Goal: Find specific page/section: Find specific page/section

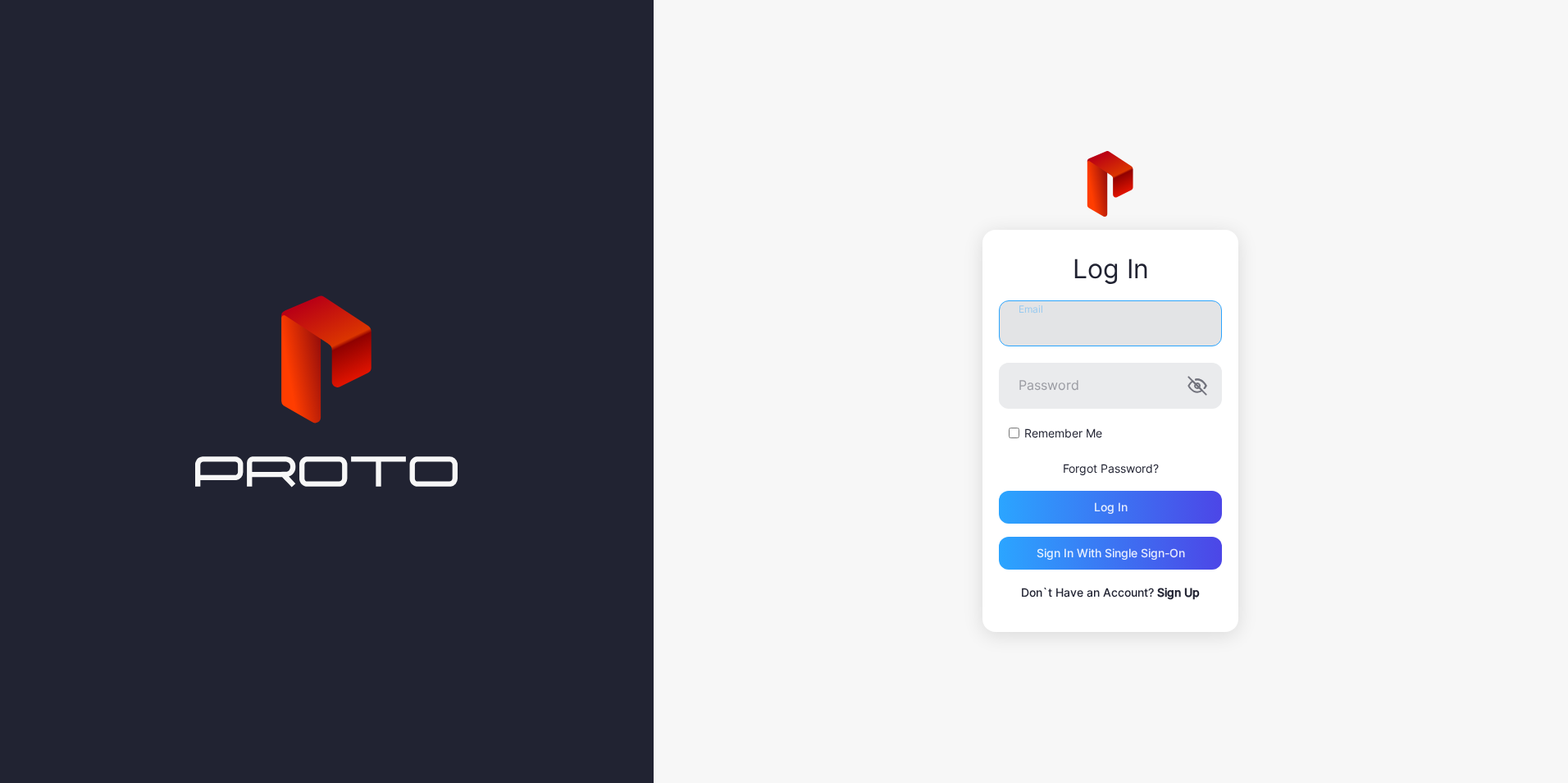
click at [1066, 326] on input "Email" at bounding box center [1109, 323] width 223 height 46
type input "**********"
click at [999, 490] on button "Log in" at bounding box center [1109, 507] width 223 height 33
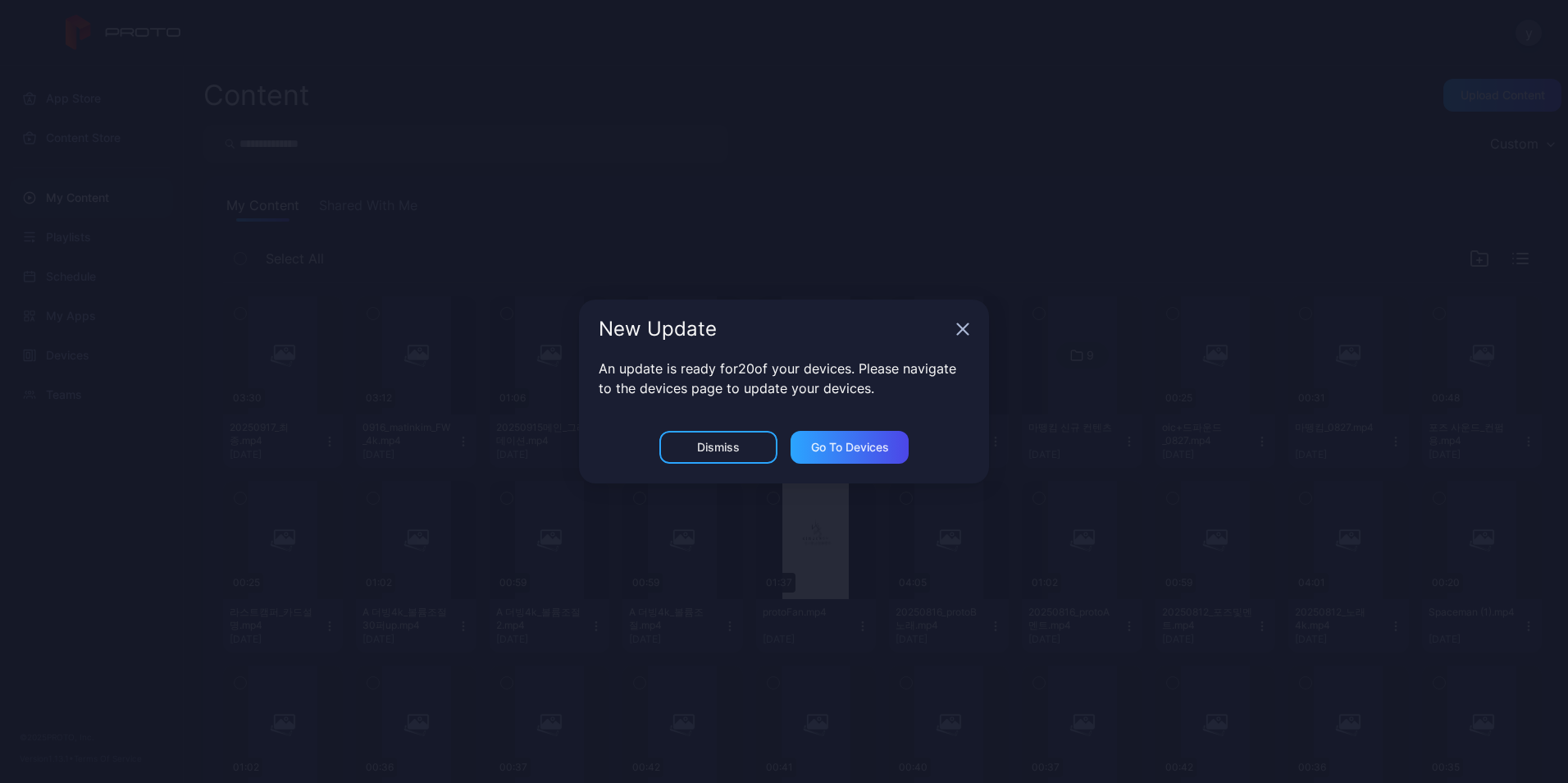
click at [957, 337] on div "New Update" at bounding box center [784, 329] width 410 height 59
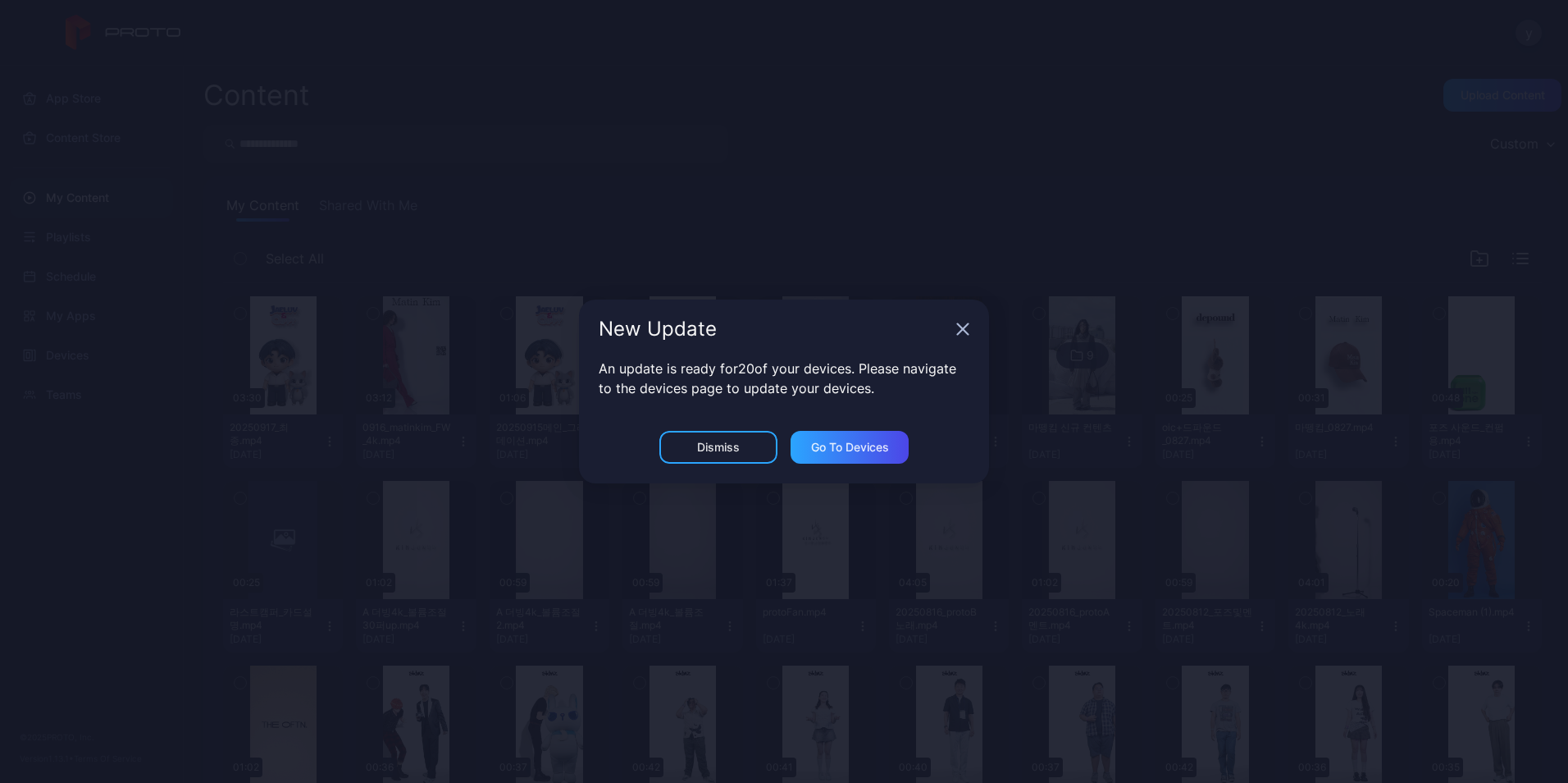
click at [963, 332] on icon "button" at bounding box center [963, 329] width 13 height 13
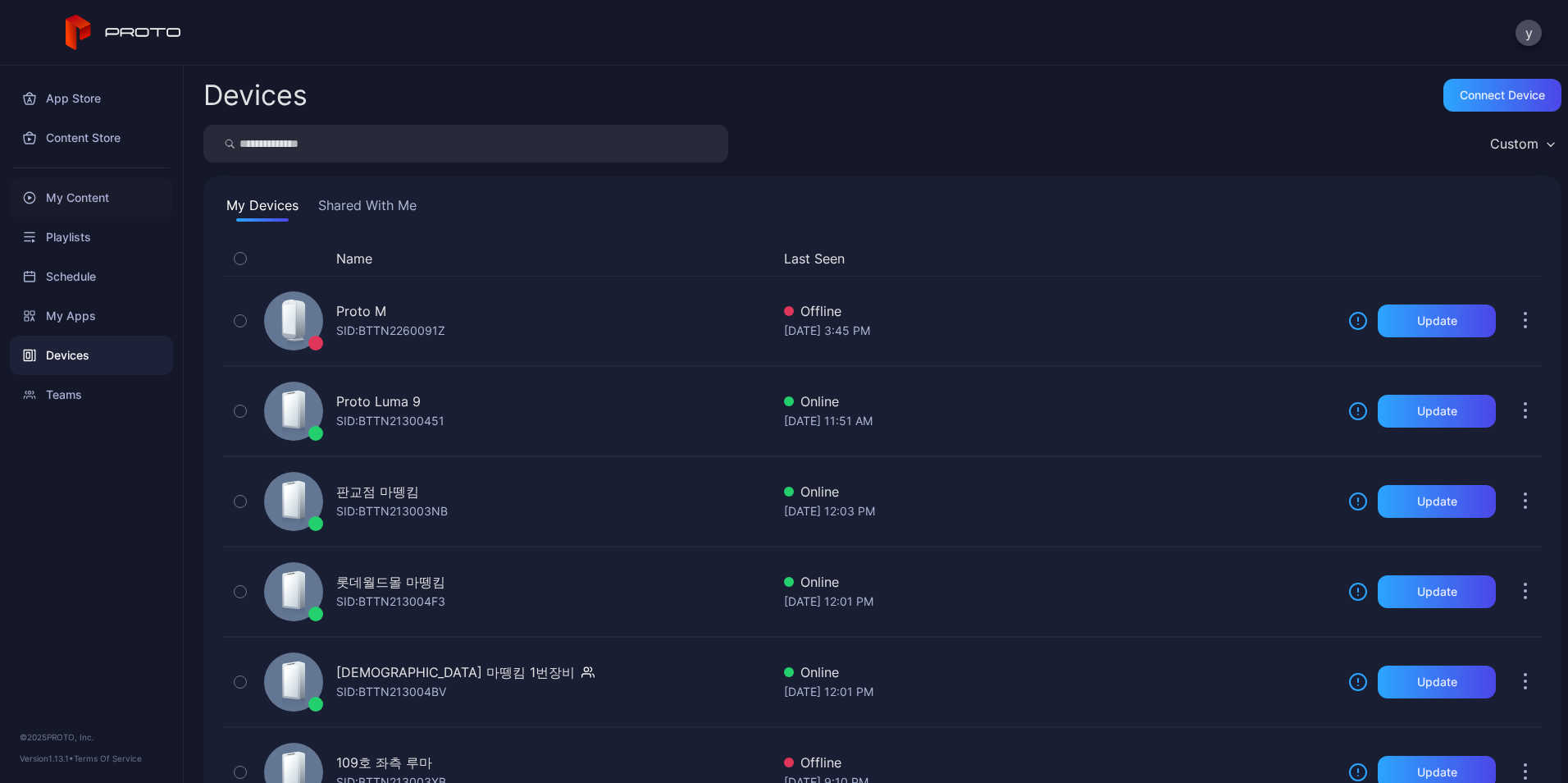
click at [106, 197] on div "My Content" at bounding box center [91, 197] width 163 height 39
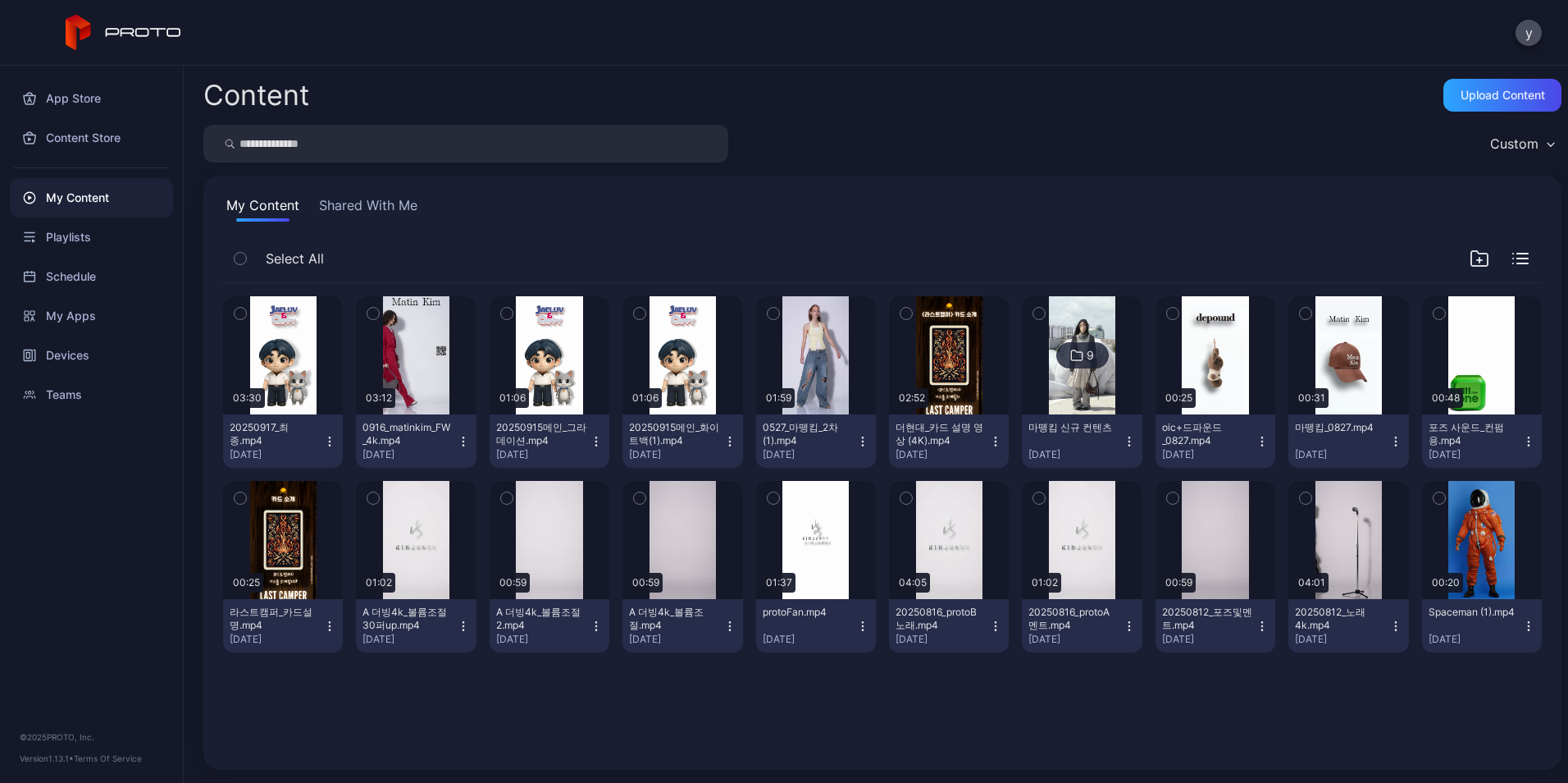
click at [425, 156] on input "search" at bounding box center [465, 142] width 525 height 37
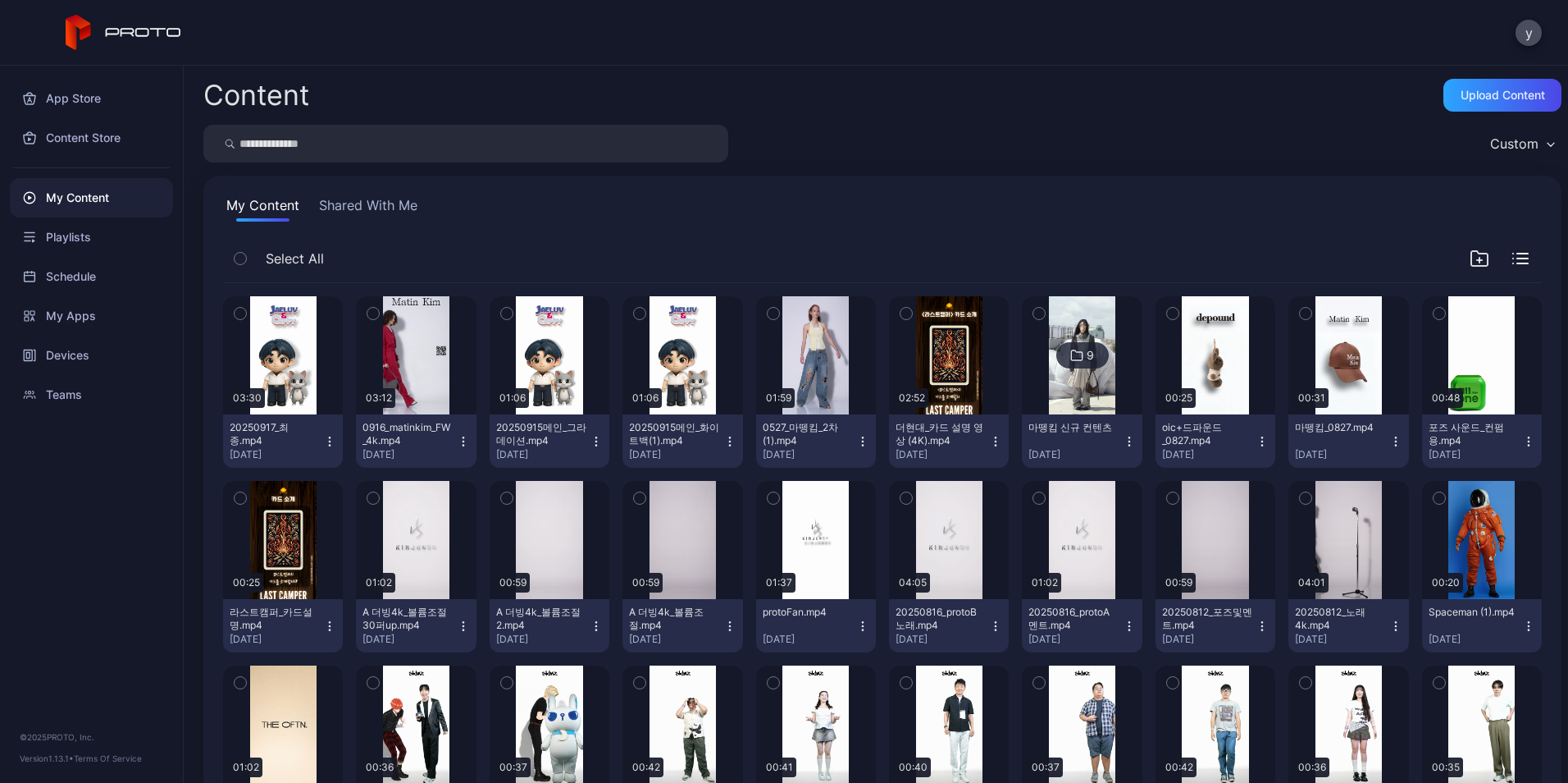
type input "*"
type input "**"
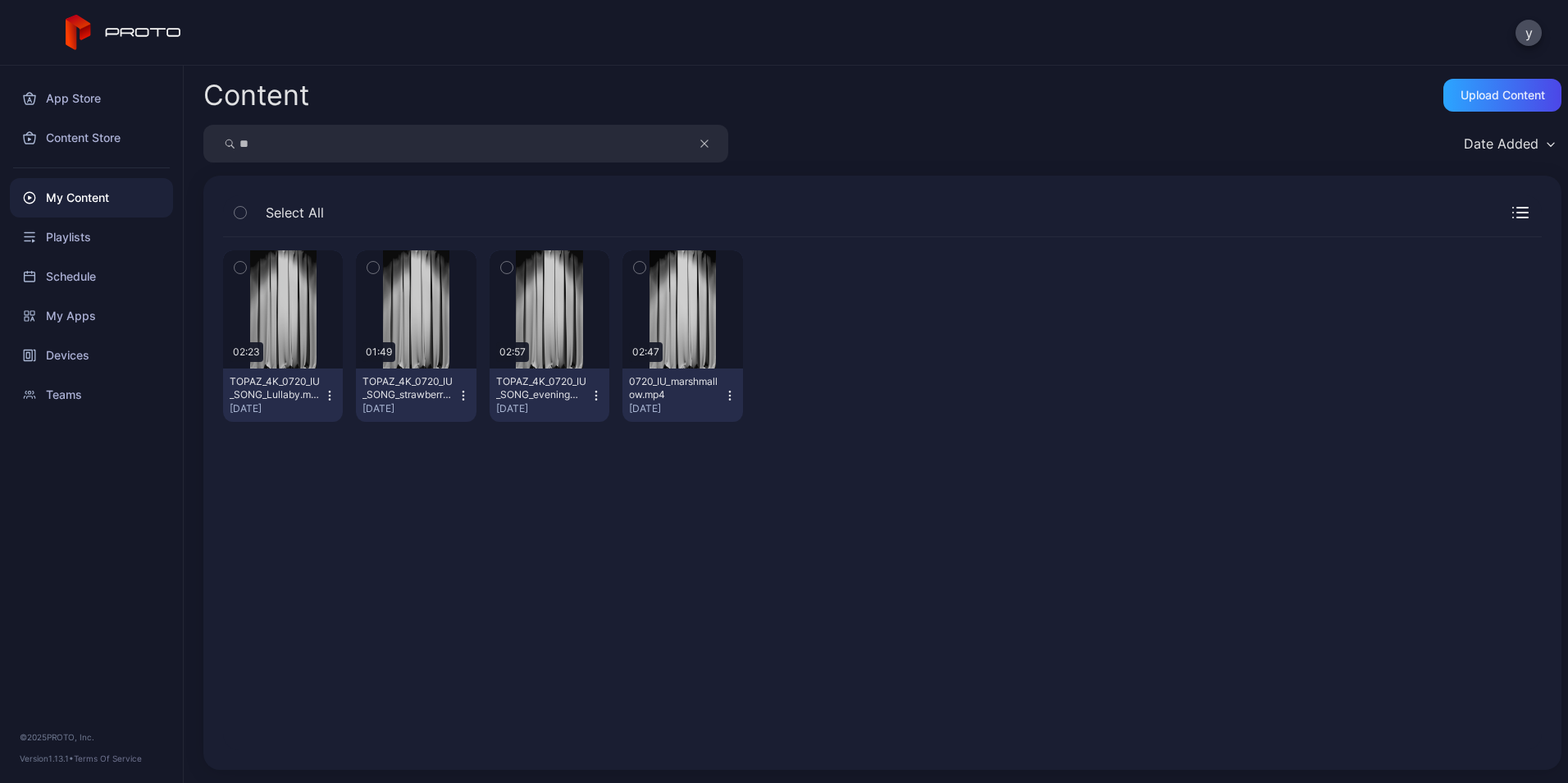
click at [249, 264] on button "button" at bounding box center [240, 268] width 34 height 34
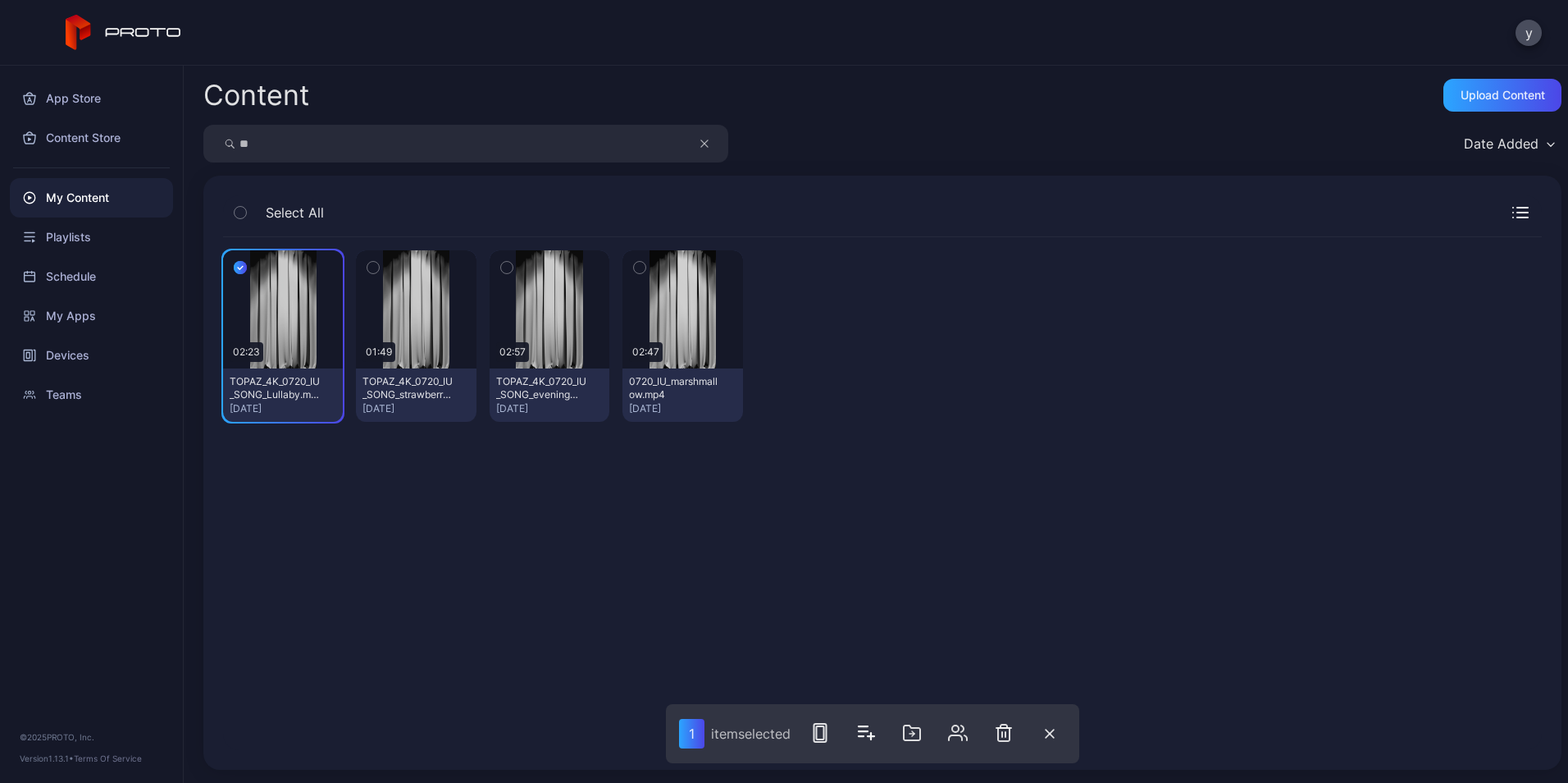
click at [240, 214] on icon "button" at bounding box center [240, 212] width 11 height 18
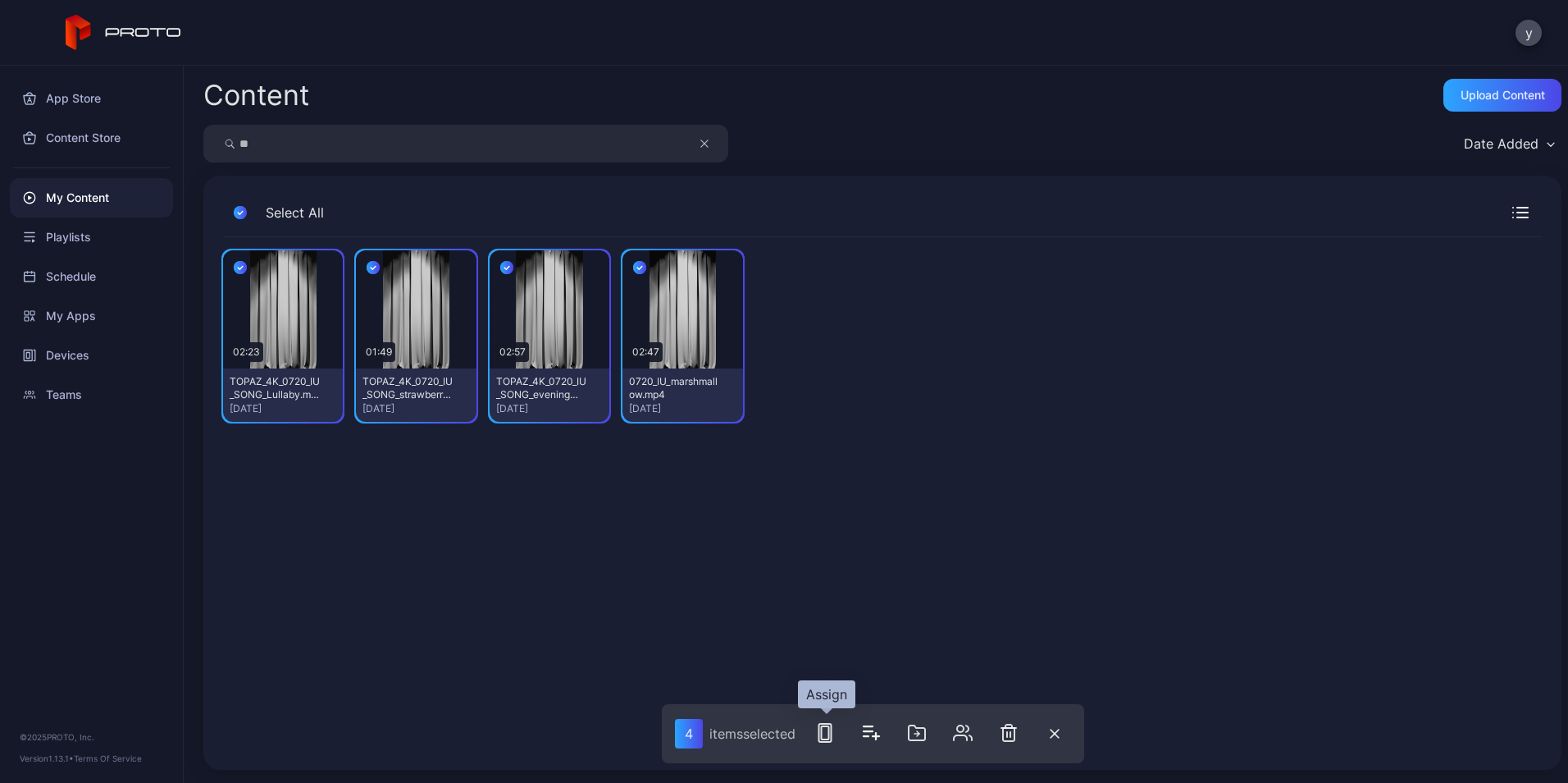
click at [835, 730] on icon "button" at bounding box center [825, 732] width 20 height 20
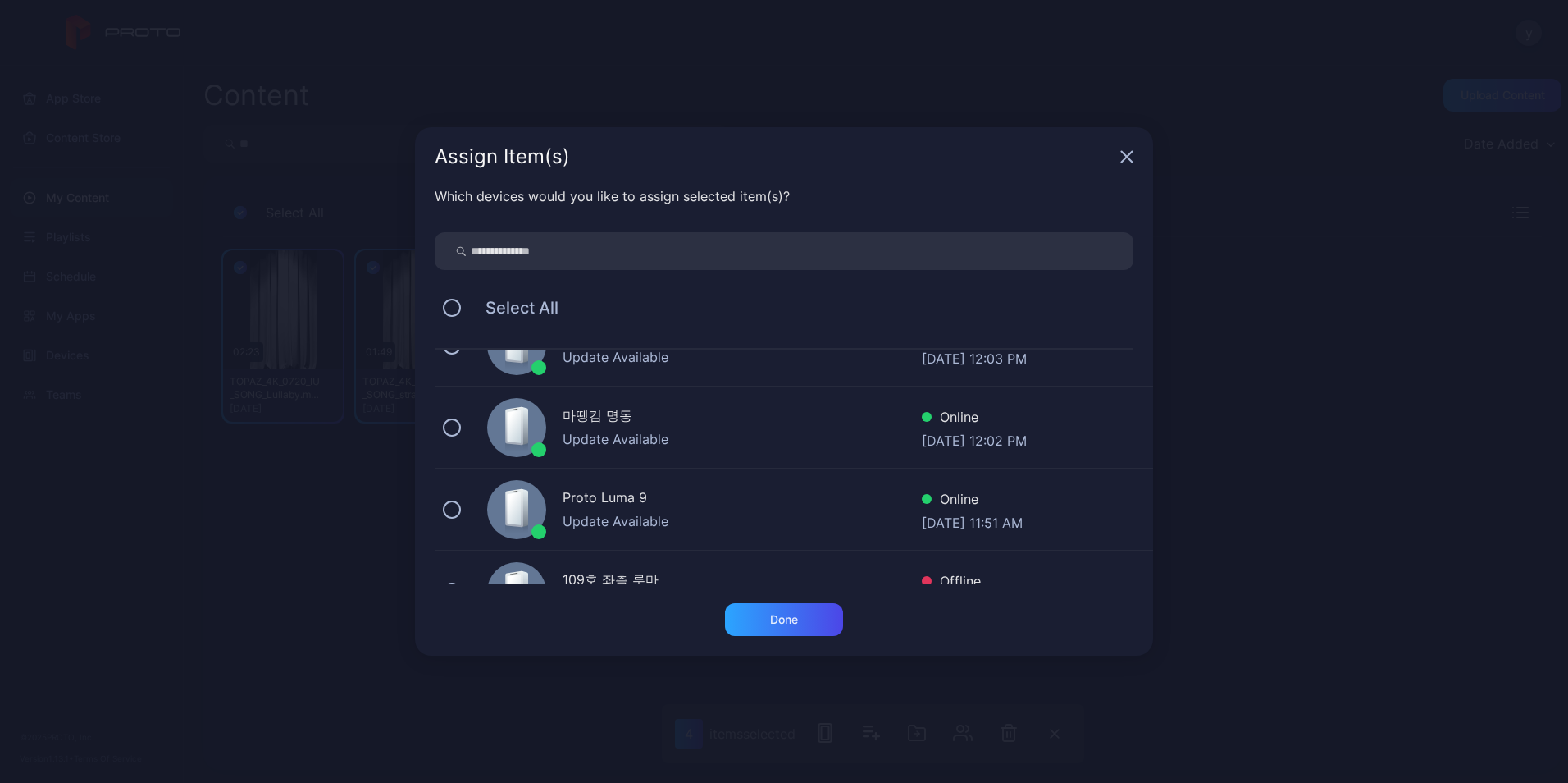
scroll to position [82, 0]
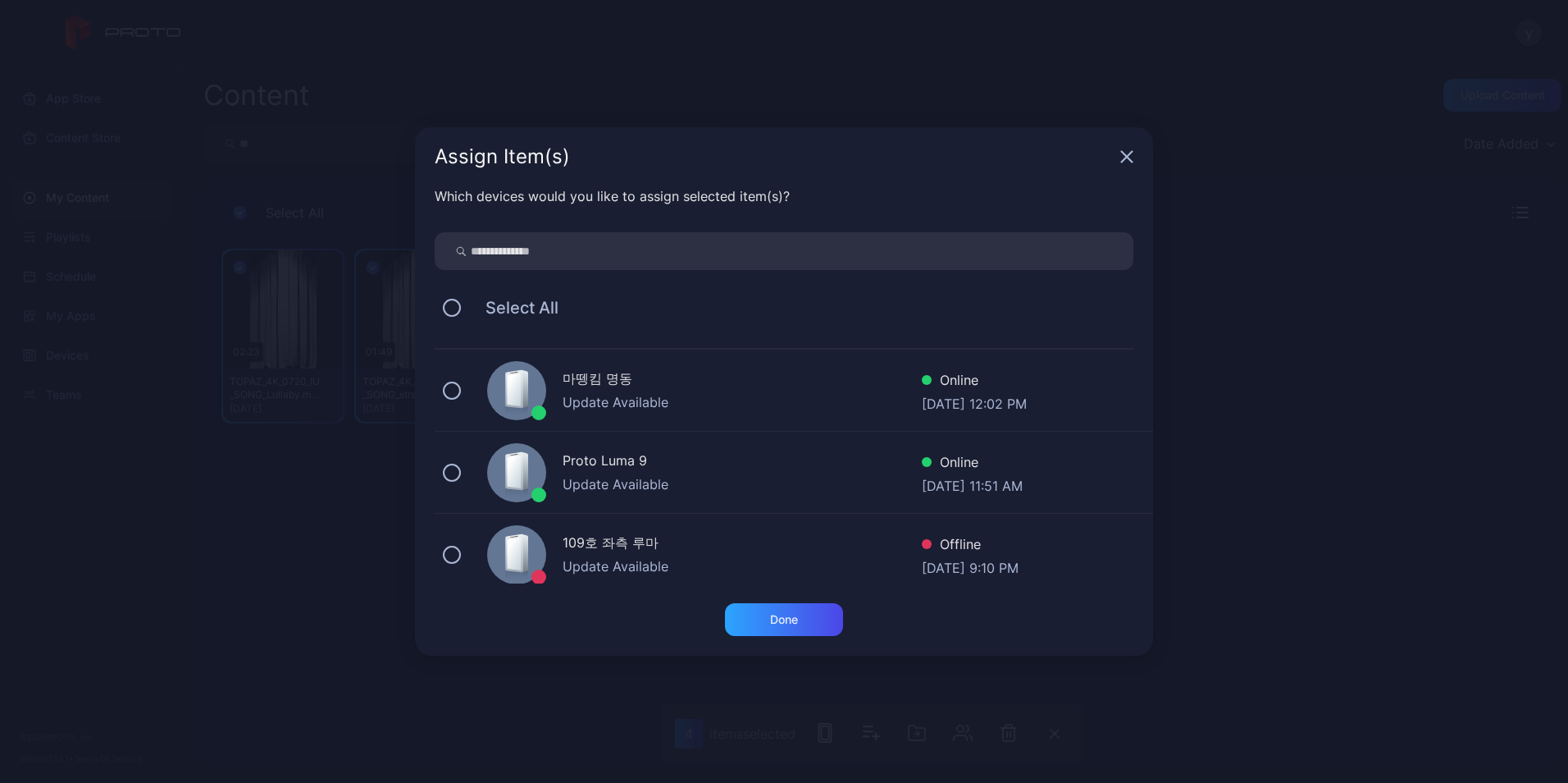
click at [686, 479] on div "Update Available" at bounding box center [742, 484] width 359 height 20
click at [799, 608] on div "Done" at bounding box center [784, 620] width 118 height 33
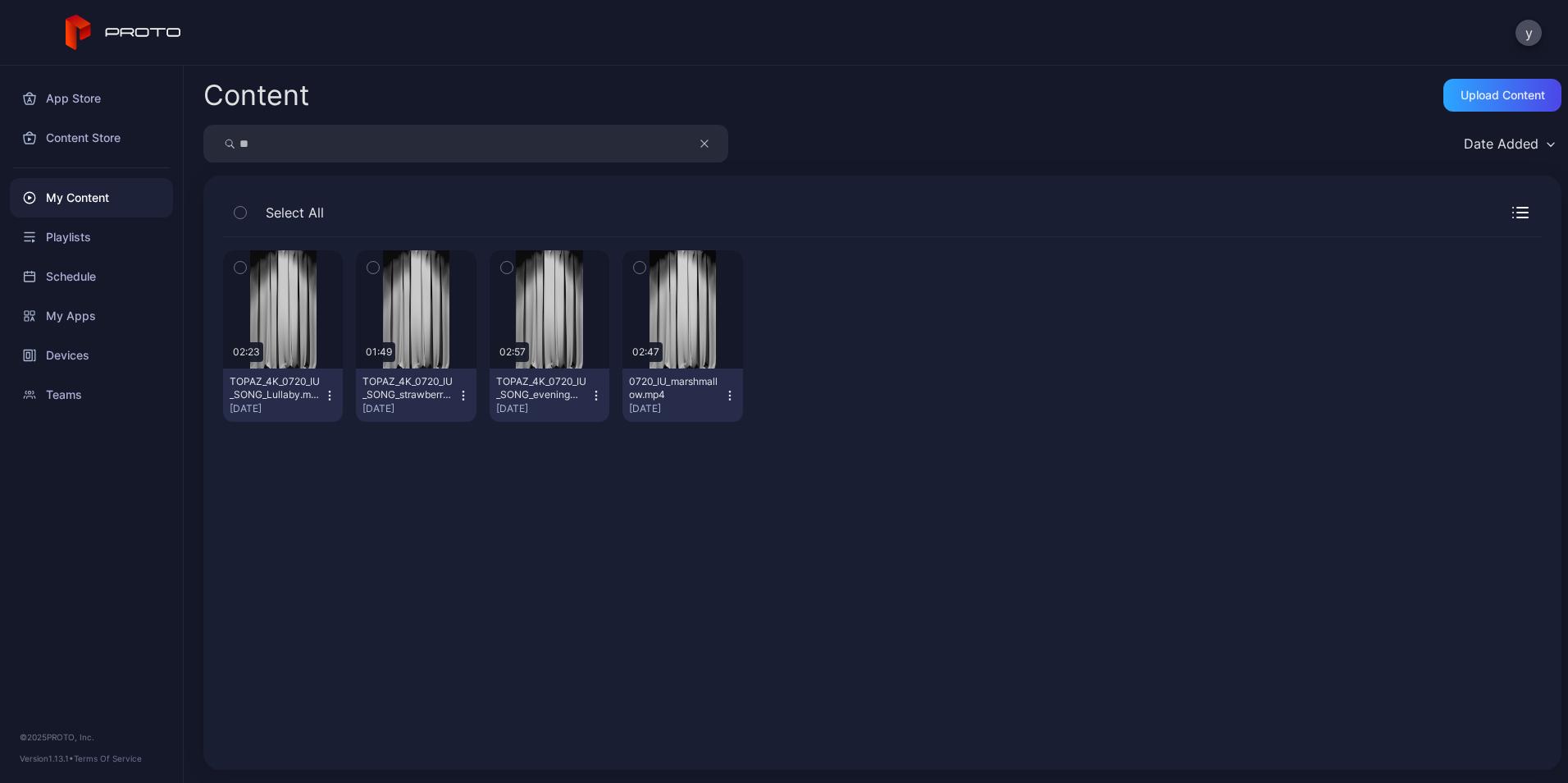
click at [96, 208] on div "My Content" at bounding box center [91, 197] width 163 height 39
click at [83, 228] on div "Playlists" at bounding box center [91, 236] width 163 height 39
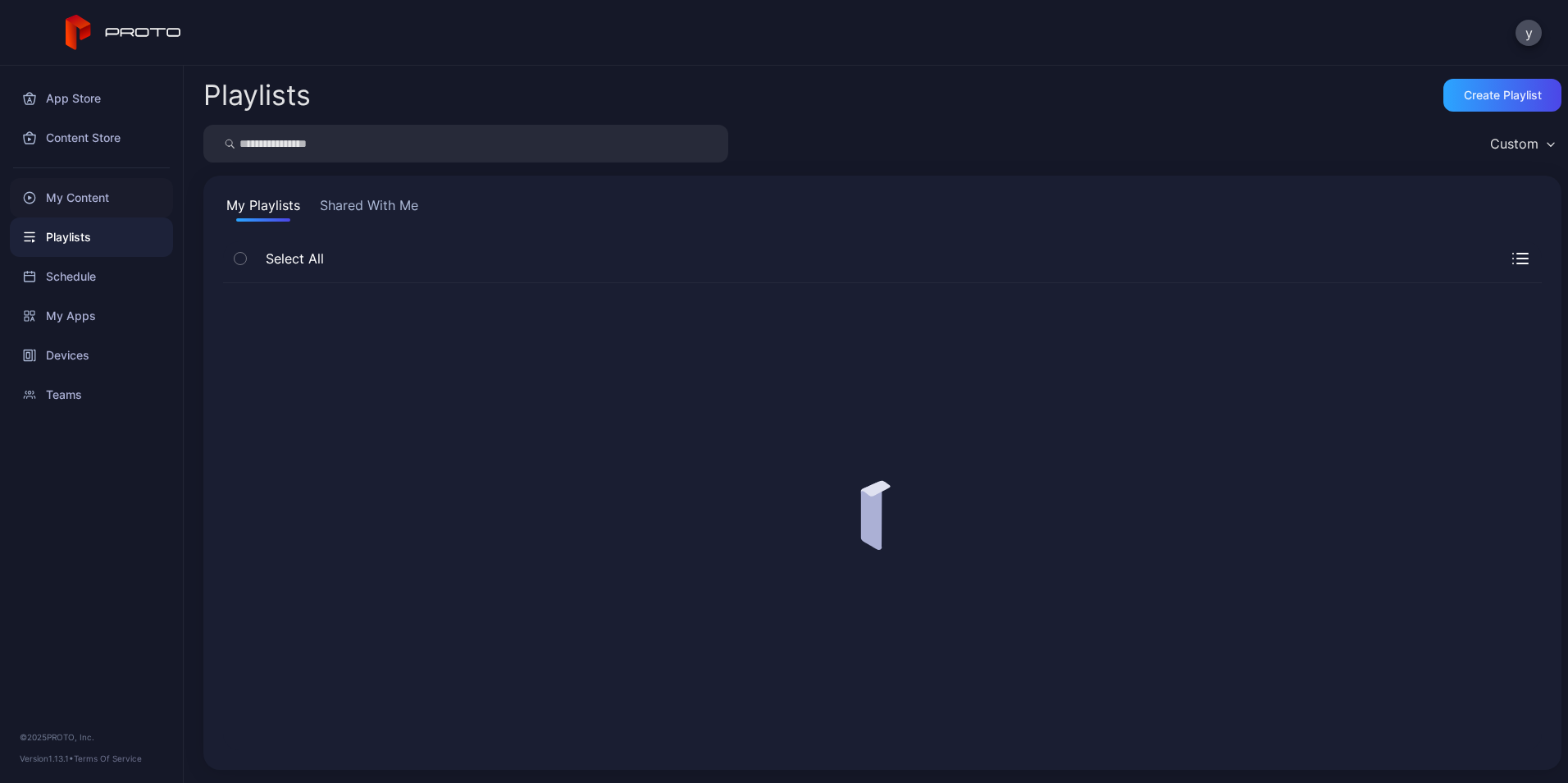
click at [93, 204] on div "My Content" at bounding box center [91, 197] width 163 height 39
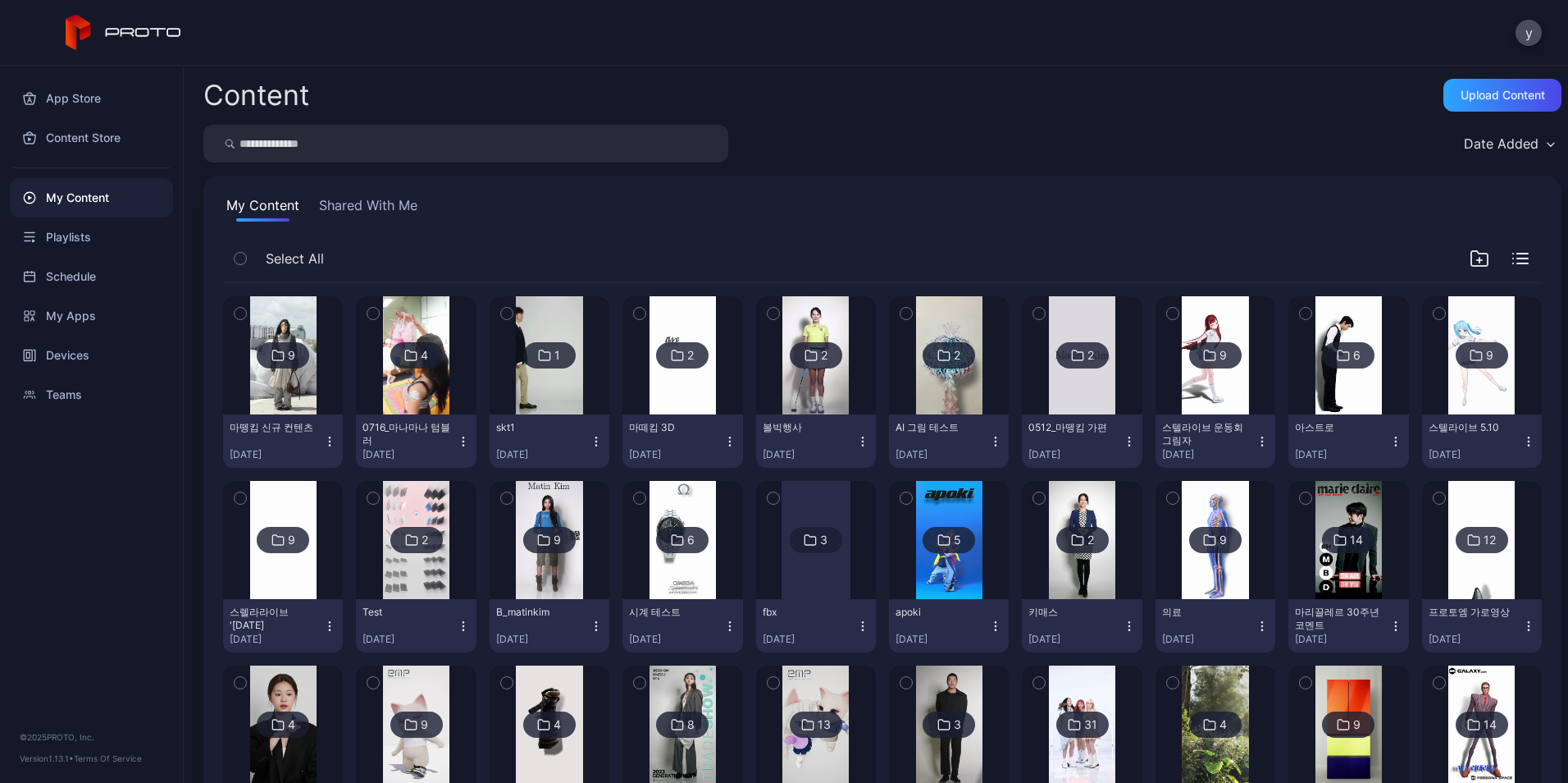
click at [534, 141] on input "search" at bounding box center [465, 142] width 525 height 37
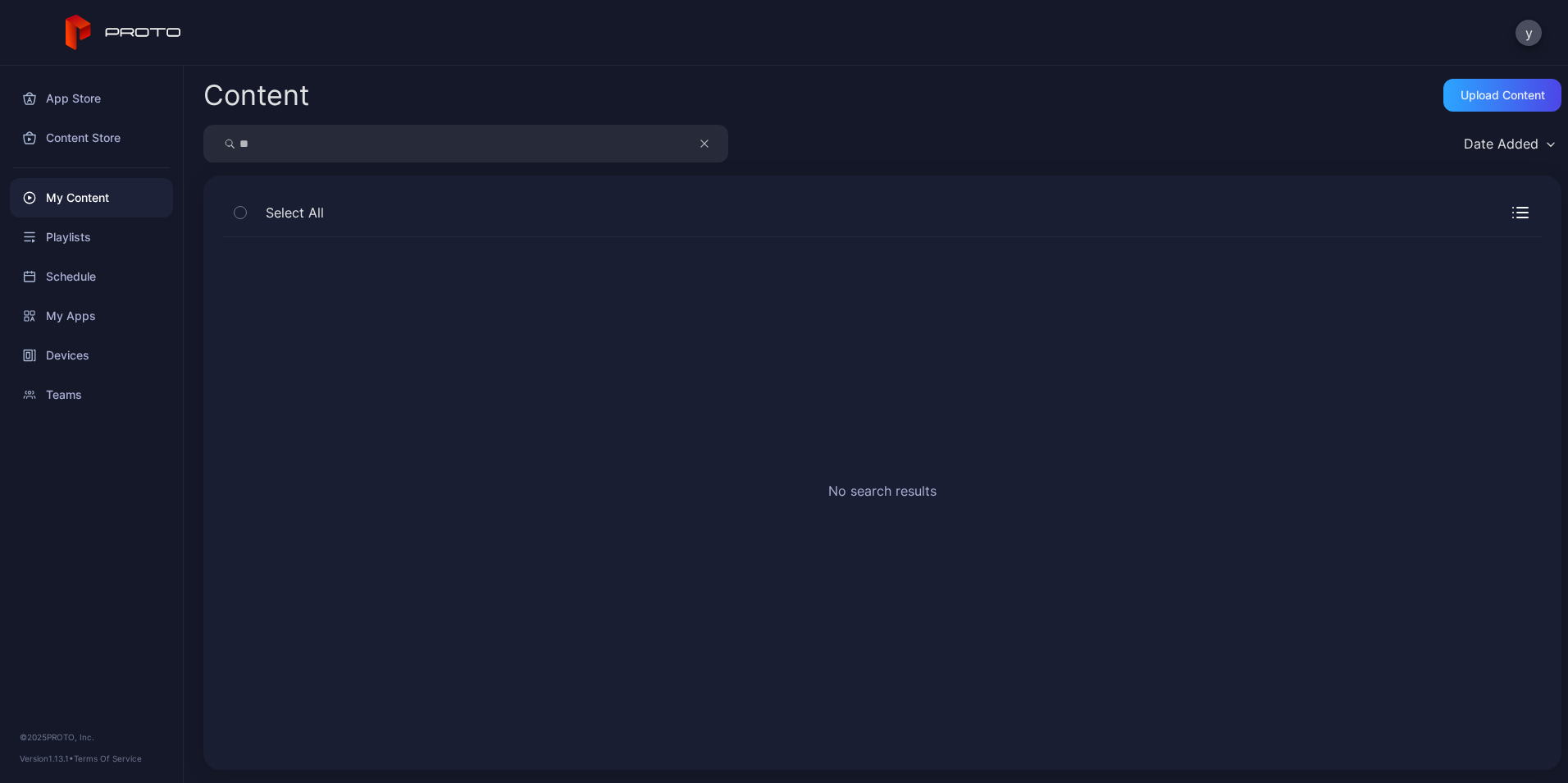
type input "*"
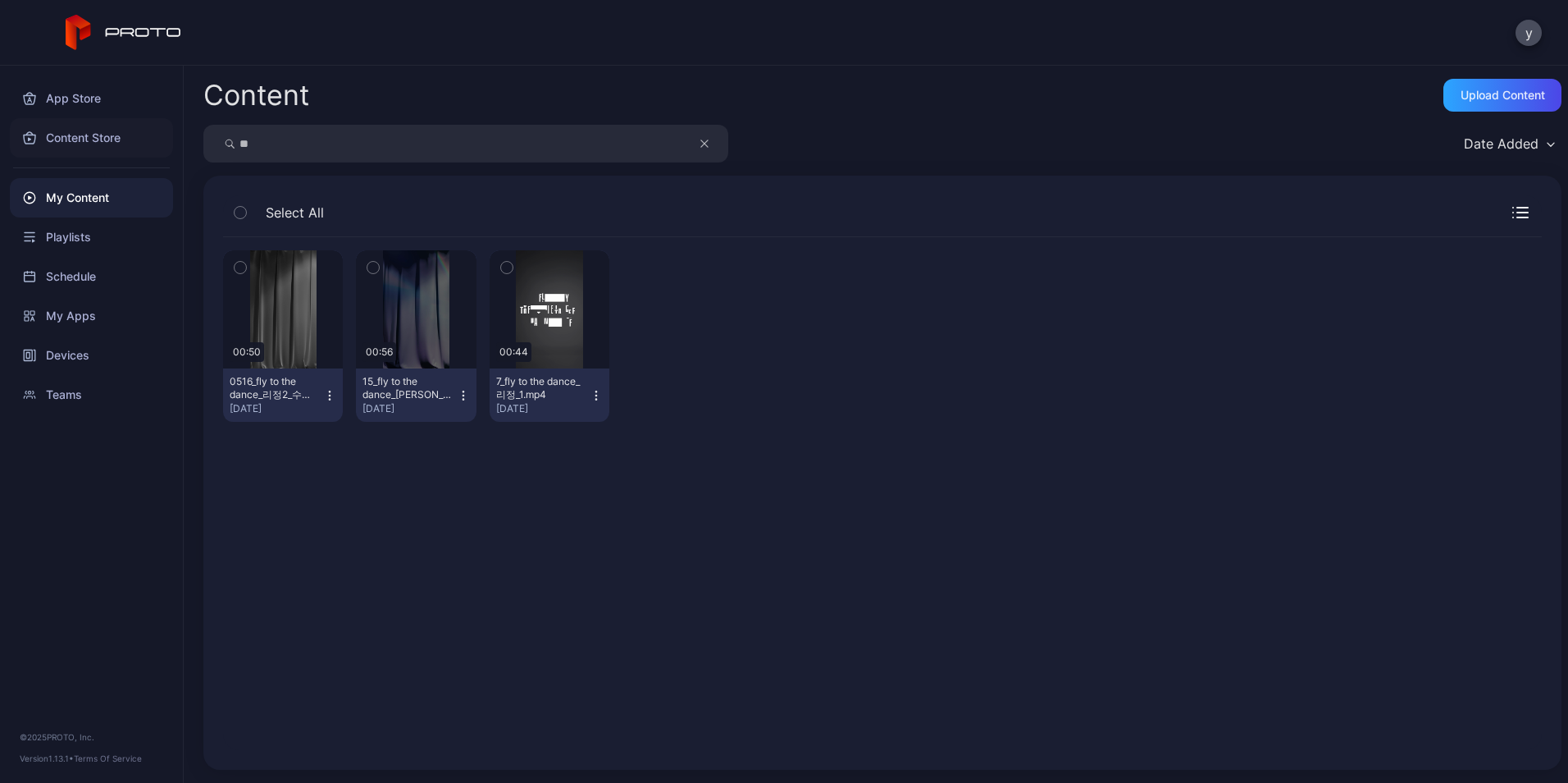
drag, startPoint x: 326, startPoint y: 155, endPoint x: 79, endPoint y: 141, distance: 247.4
click at [78, 141] on div "App Store Content Store My Content Playlists Schedule My Apps Devices Teams © 2…" at bounding box center [784, 424] width 1568 height 717
type input "***"
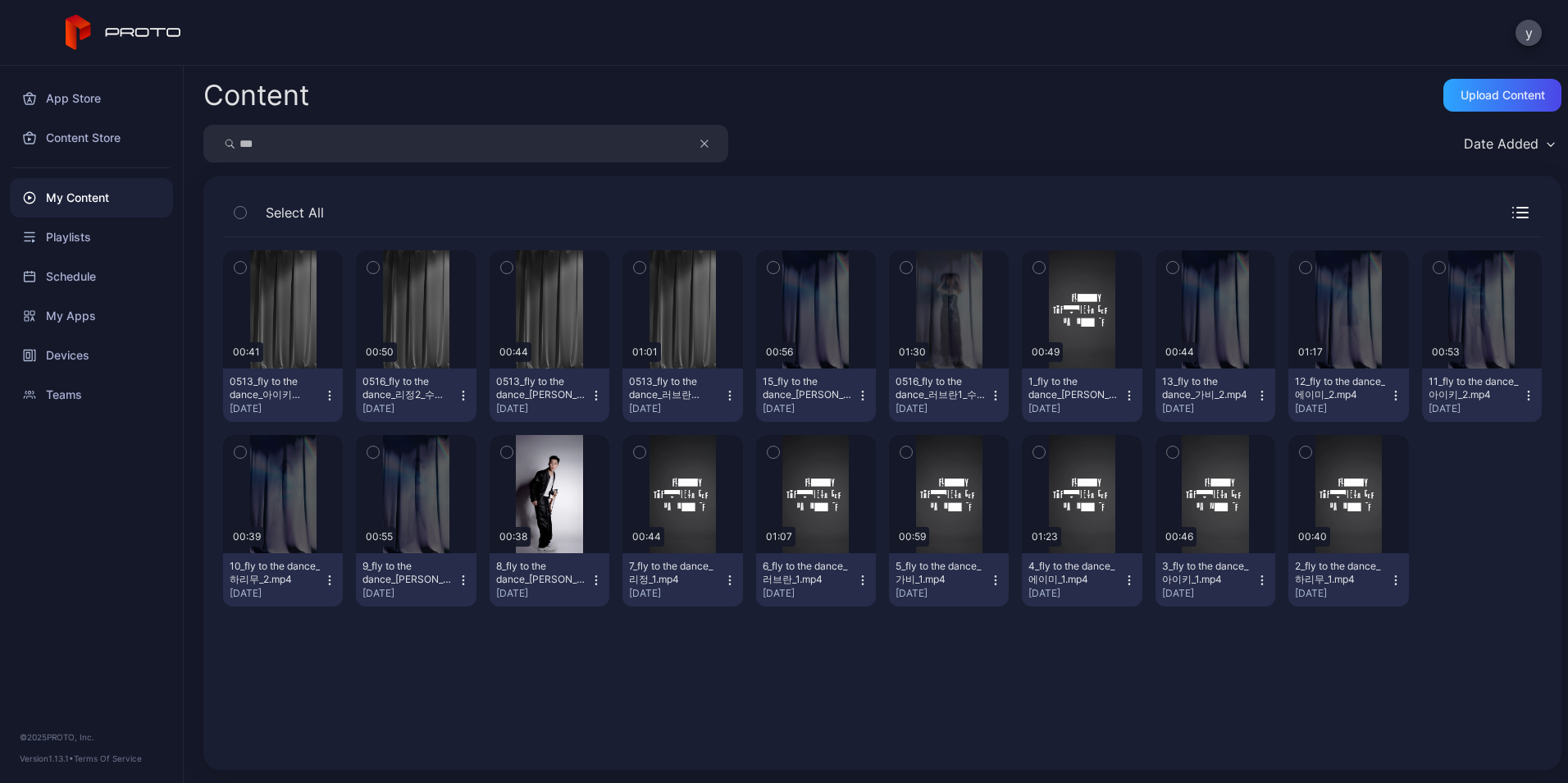
click at [510, 444] on button "button" at bounding box center [506, 452] width 34 height 34
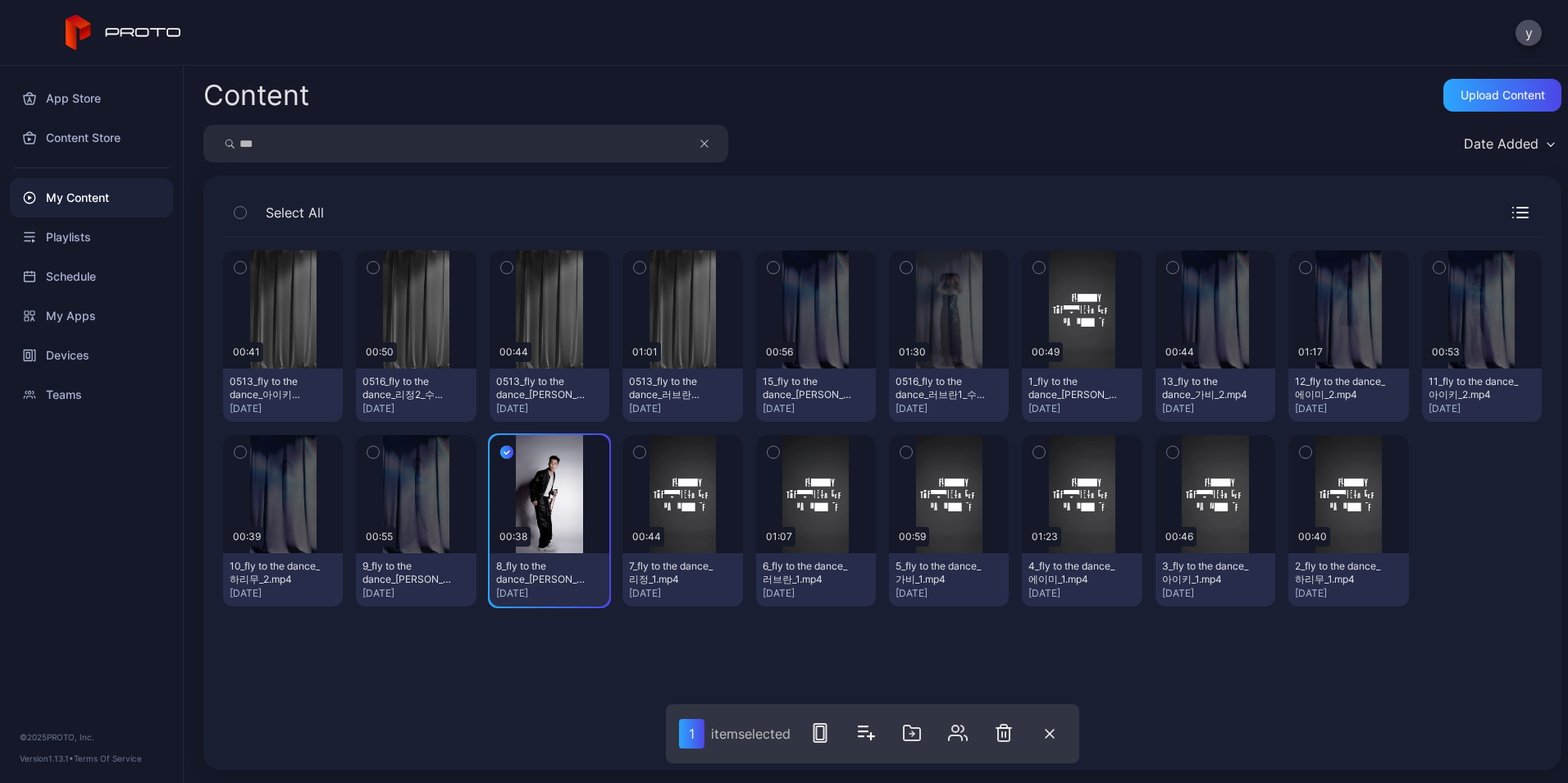
click at [373, 452] on icon "button" at bounding box center [374, 452] width 4 height 3
click at [367, 266] on icon "button" at bounding box center [373, 267] width 11 height 18
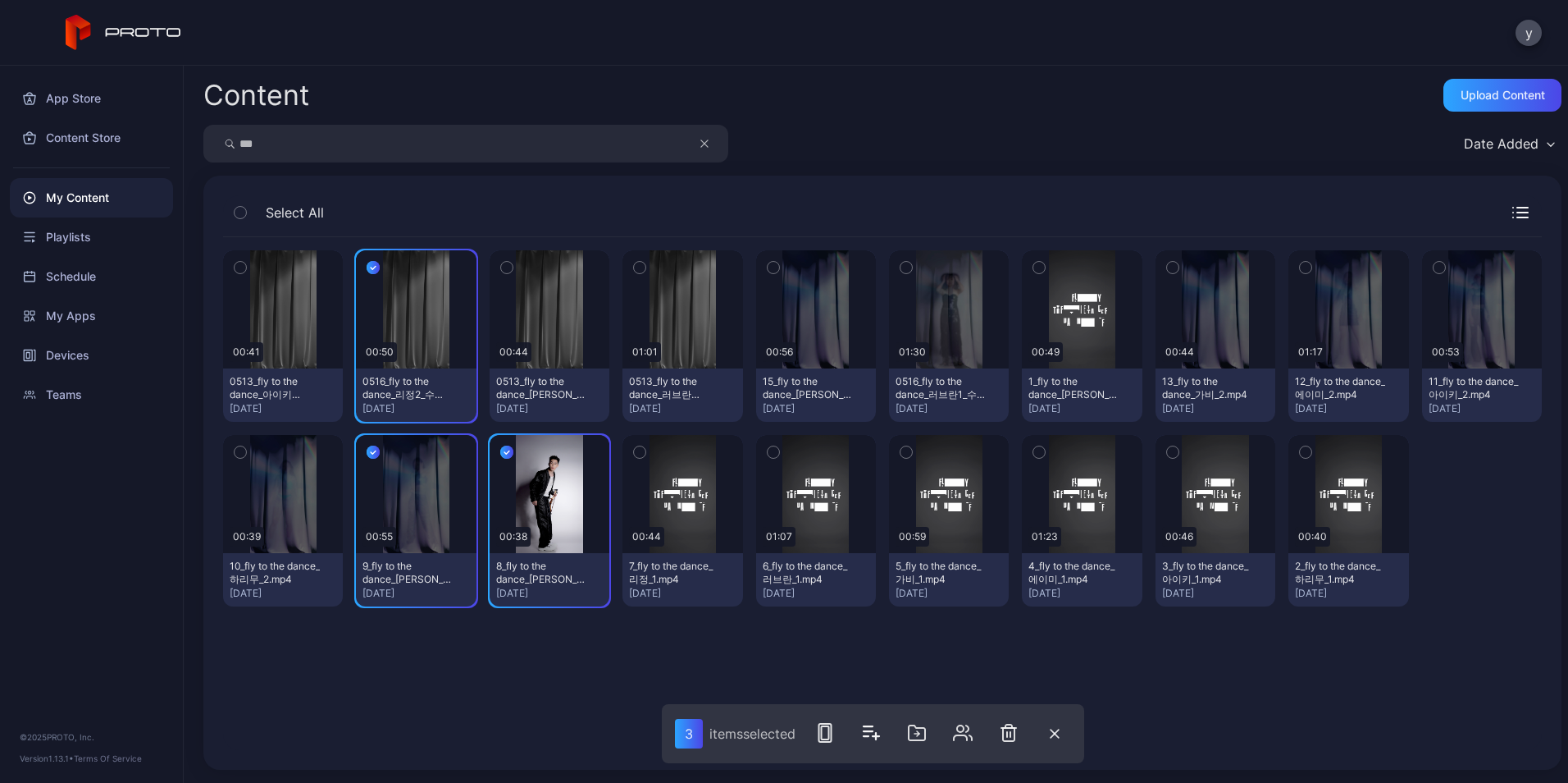
click at [232, 263] on button "button" at bounding box center [240, 268] width 34 height 34
click at [817, 728] on icon "button" at bounding box center [825, 732] width 20 height 20
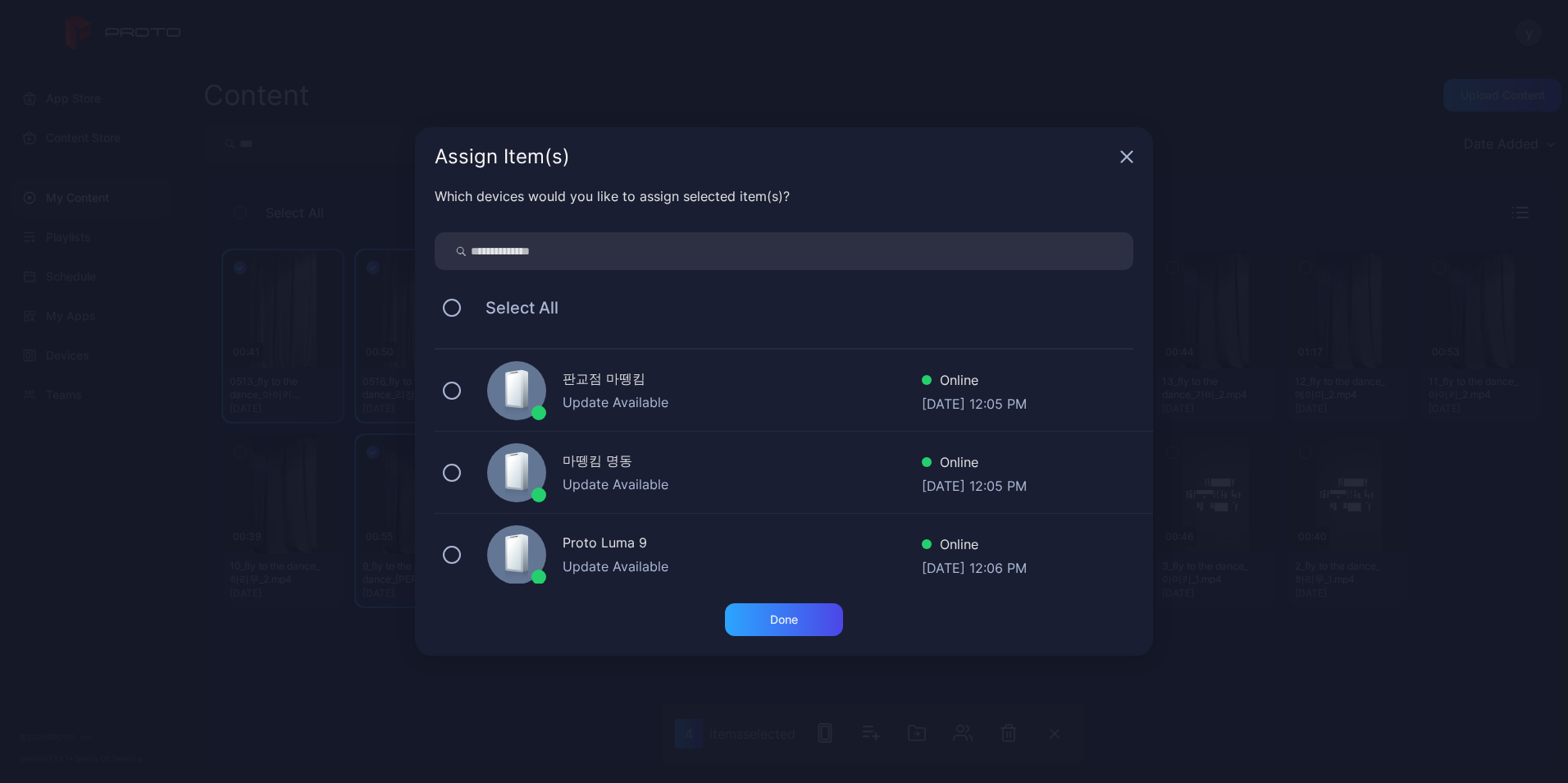
click at [671, 548] on div "Proto Luma 9" at bounding box center [742, 544] width 359 height 24
click at [818, 620] on div "Done" at bounding box center [784, 620] width 118 height 33
click at [795, 627] on button "Done" at bounding box center [784, 620] width 118 height 33
